Goal: Task Accomplishment & Management: Manage account settings

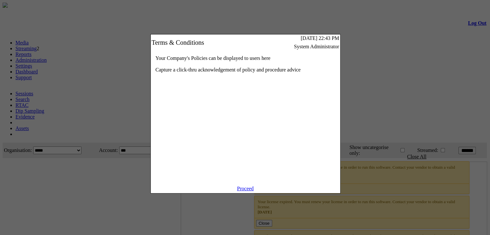
click at [246, 191] on link "Proceed" at bounding box center [245, 188] width 17 height 5
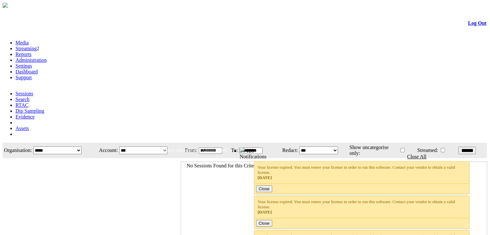
click at [47, 57] on link "Administration" at bounding box center [30, 59] width 31 height 5
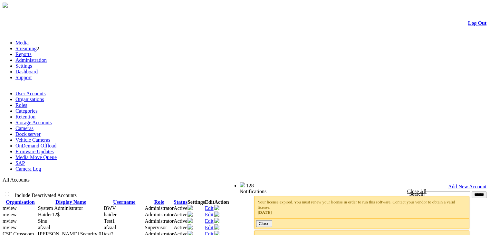
click at [469, 24] on link "Log Out" at bounding box center [477, 22] width 18 height 5
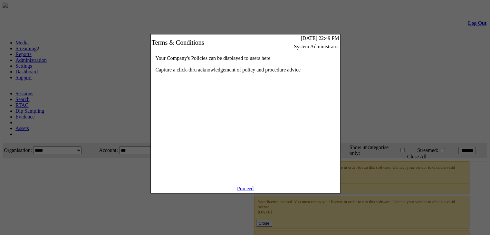
click at [240, 191] on link "Proceed" at bounding box center [245, 188] width 17 height 5
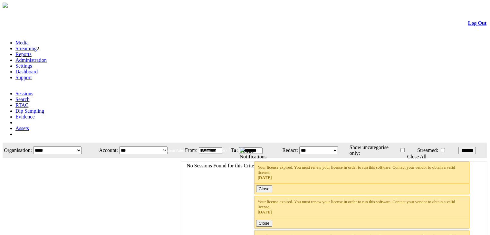
click at [47, 57] on link "Administration" at bounding box center [30, 59] width 31 height 5
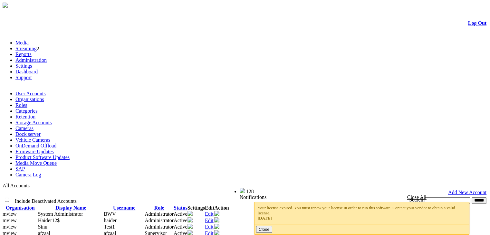
click at [70, 155] on link "Product Software Updates" at bounding box center [42, 157] width 54 height 5
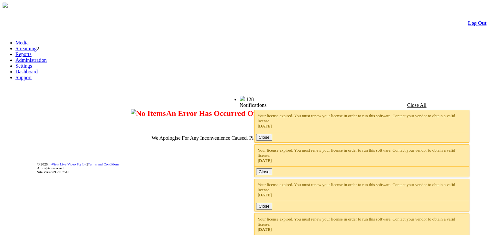
click at [47, 57] on link "Administration" at bounding box center [30, 59] width 31 height 5
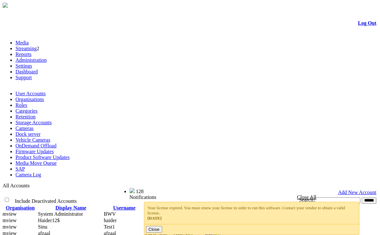
click at [59, 155] on link "Product Software Updates" at bounding box center [42, 157] width 54 height 5
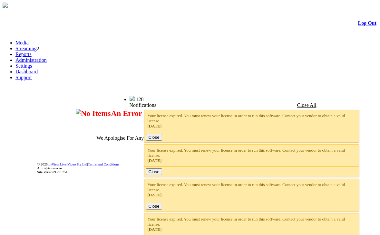
click at [47, 57] on link "Administration" at bounding box center [30, 59] width 31 height 5
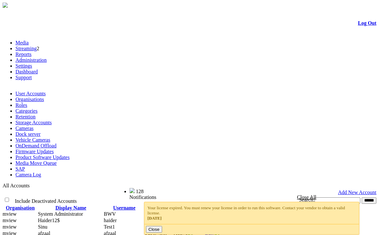
click at [61, 155] on link "Product Software Updates" at bounding box center [42, 157] width 54 height 5
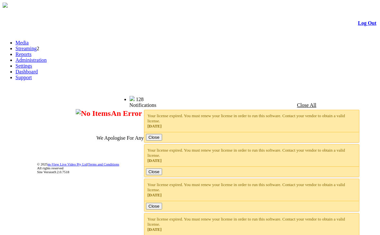
click at [47, 57] on link "Administration" at bounding box center [30, 59] width 31 height 5
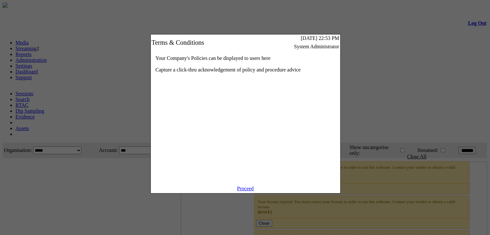
click at [242, 191] on link "Proceed" at bounding box center [245, 188] width 17 height 5
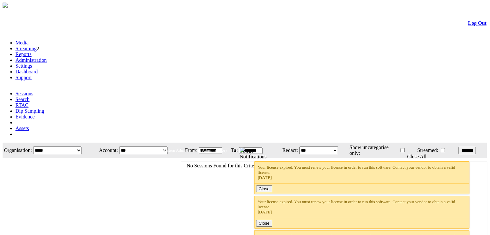
click at [47, 57] on link "Administration" at bounding box center [30, 59] width 31 height 5
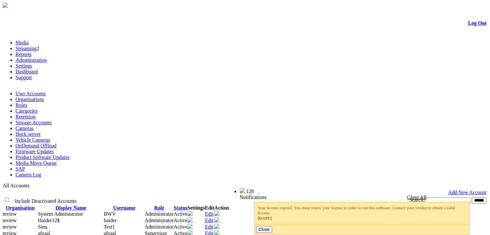
click at [70, 155] on link "Product Software Updates" at bounding box center [42, 157] width 54 height 5
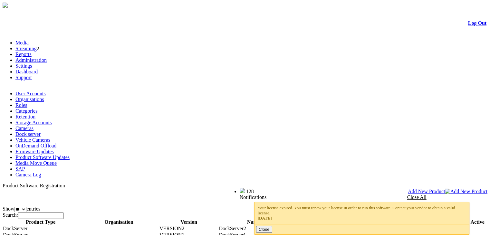
click at [445, 189] on span "Add New Product" at bounding box center [426, 191] width 37 height 5
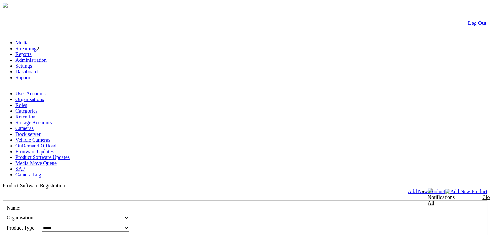
click at [445, 189] on span "Add New Product" at bounding box center [426, 191] width 37 height 5
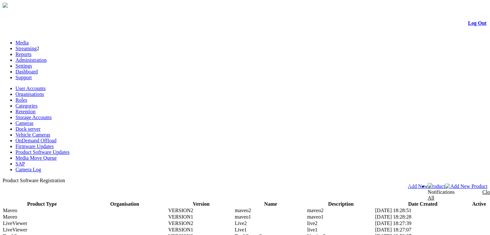
click at [470, 25] on link "Log Out" at bounding box center [477, 22] width 18 height 5
